Goal: Find contact information: Find contact information

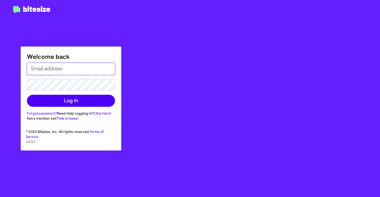
type input "[EMAIL_ADDRESS][DOMAIN_NAME]"
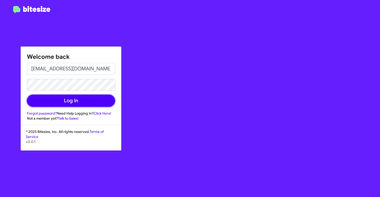
click at [67, 99] on button "Log In" at bounding box center [71, 101] width 88 height 12
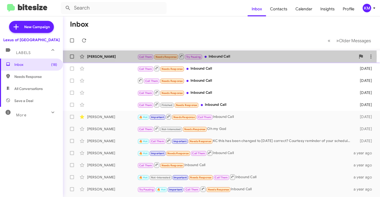
drag, startPoint x: 275, startPoint y: 106, endPoint x: 214, endPoint y: 56, distance: 78.3
click at [214, 56] on div "Call Them Needs Response Try Pausing Inbound Call" at bounding box center [246, 56] width 218 height 6
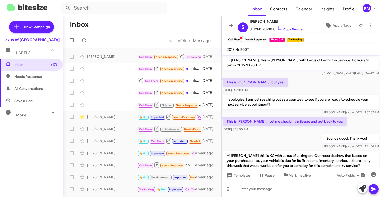
click at [235, 39] on small "Call Them" at bounding box center [234, 40] width 15 height 5
drag, startPoint x: 270, startPoint y: 29, endPoint x: 253, endPoint y: 30, distance: 16.6
click at [253, 30] on span "[PHONE_NUMBER] Copy Number" at bounding box center [277, 27] width 54 height 8
copy span "8593211001"
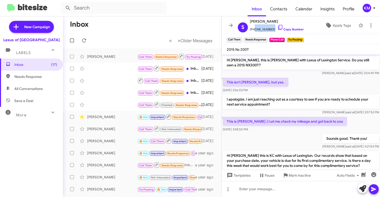
scroll to position [0, 0]
